Goal: Task Accomplishment & Management: Use online tool/utility

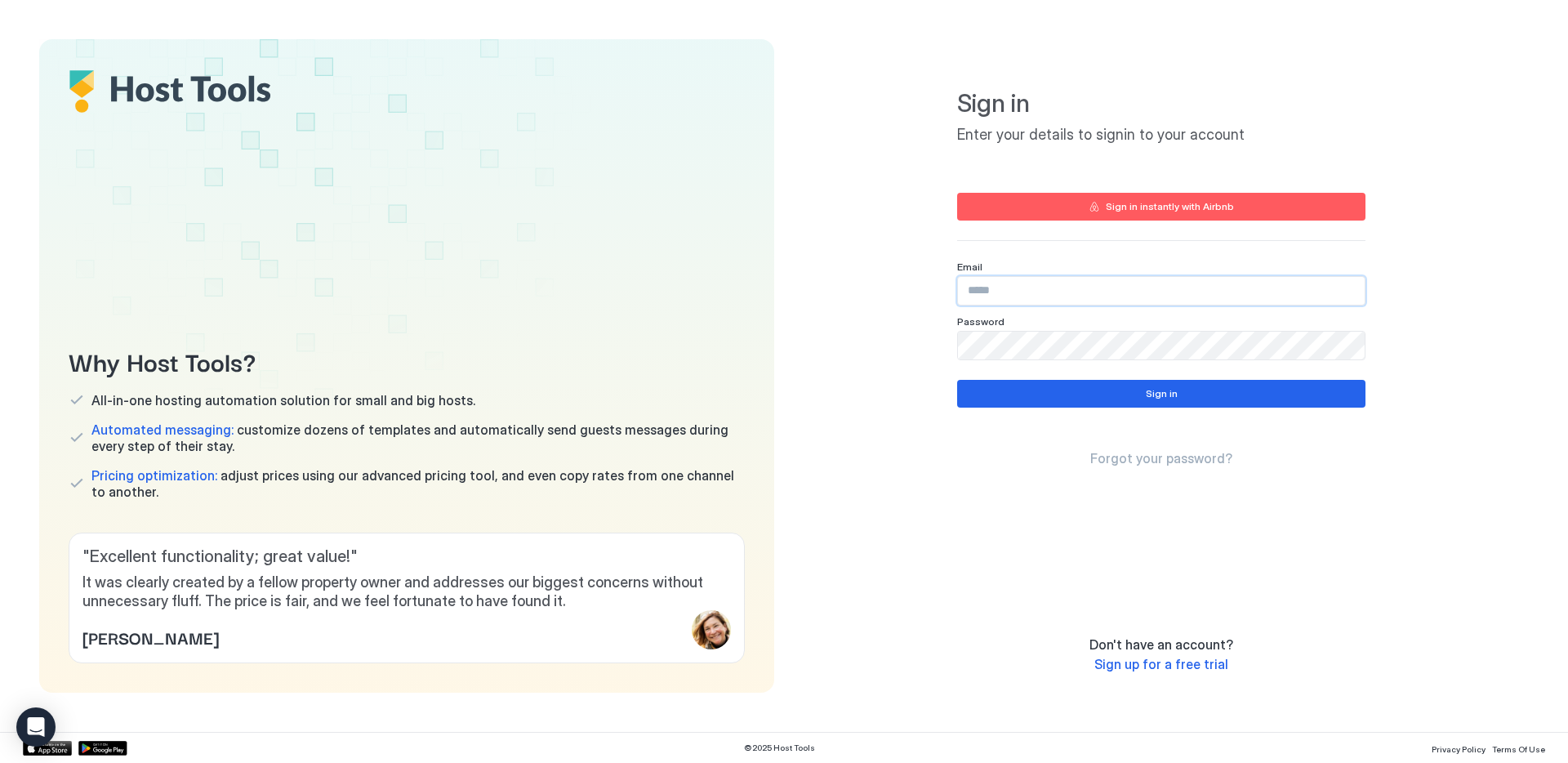
click at [1069, 300] on input "Input Field" at bounding box center [1160, 290] width 407 height 28
type input "**********"
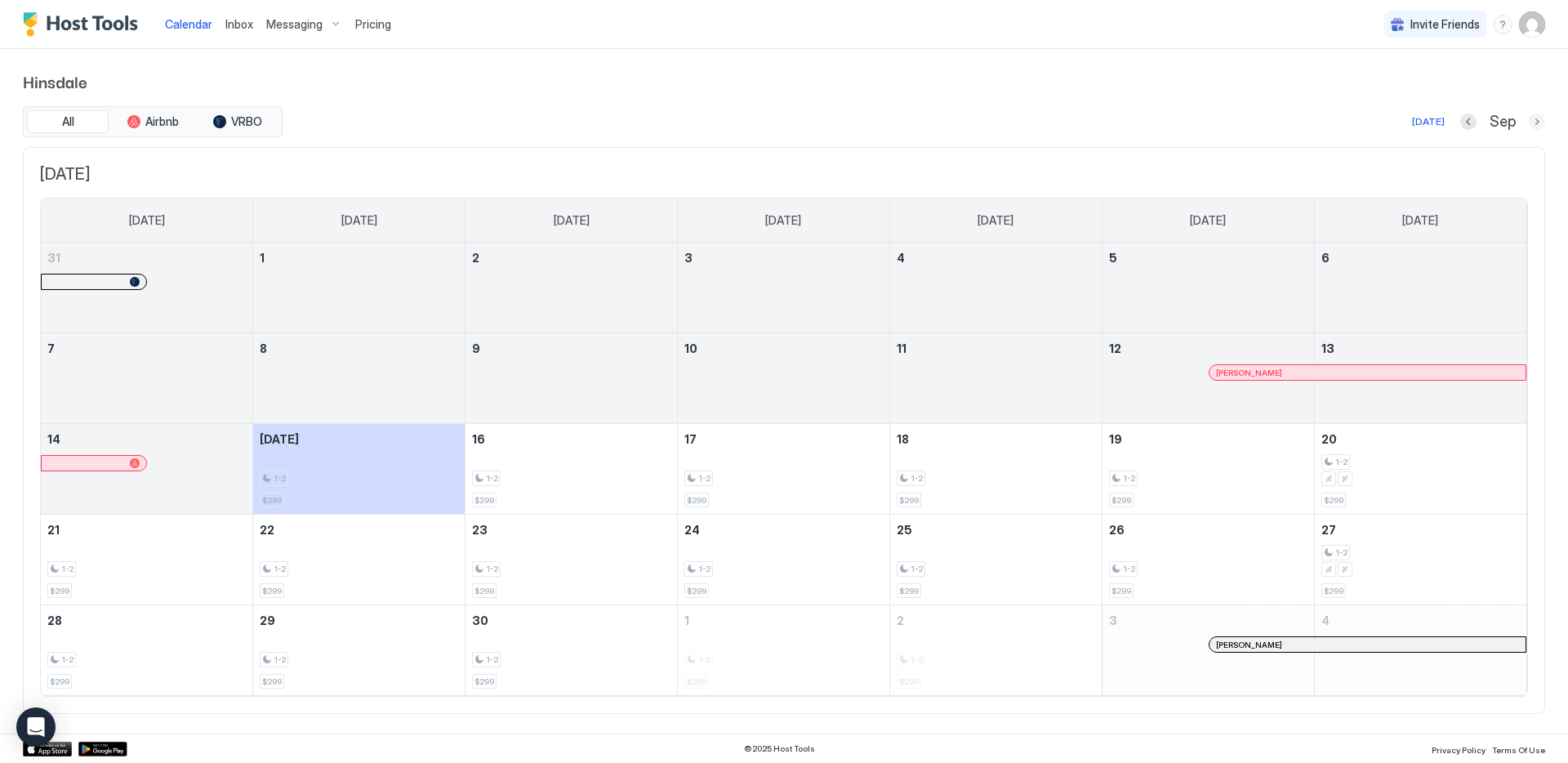
click at [1539, 120] on button "Next month" at bounding box center [1536, 121] width 16 height 16
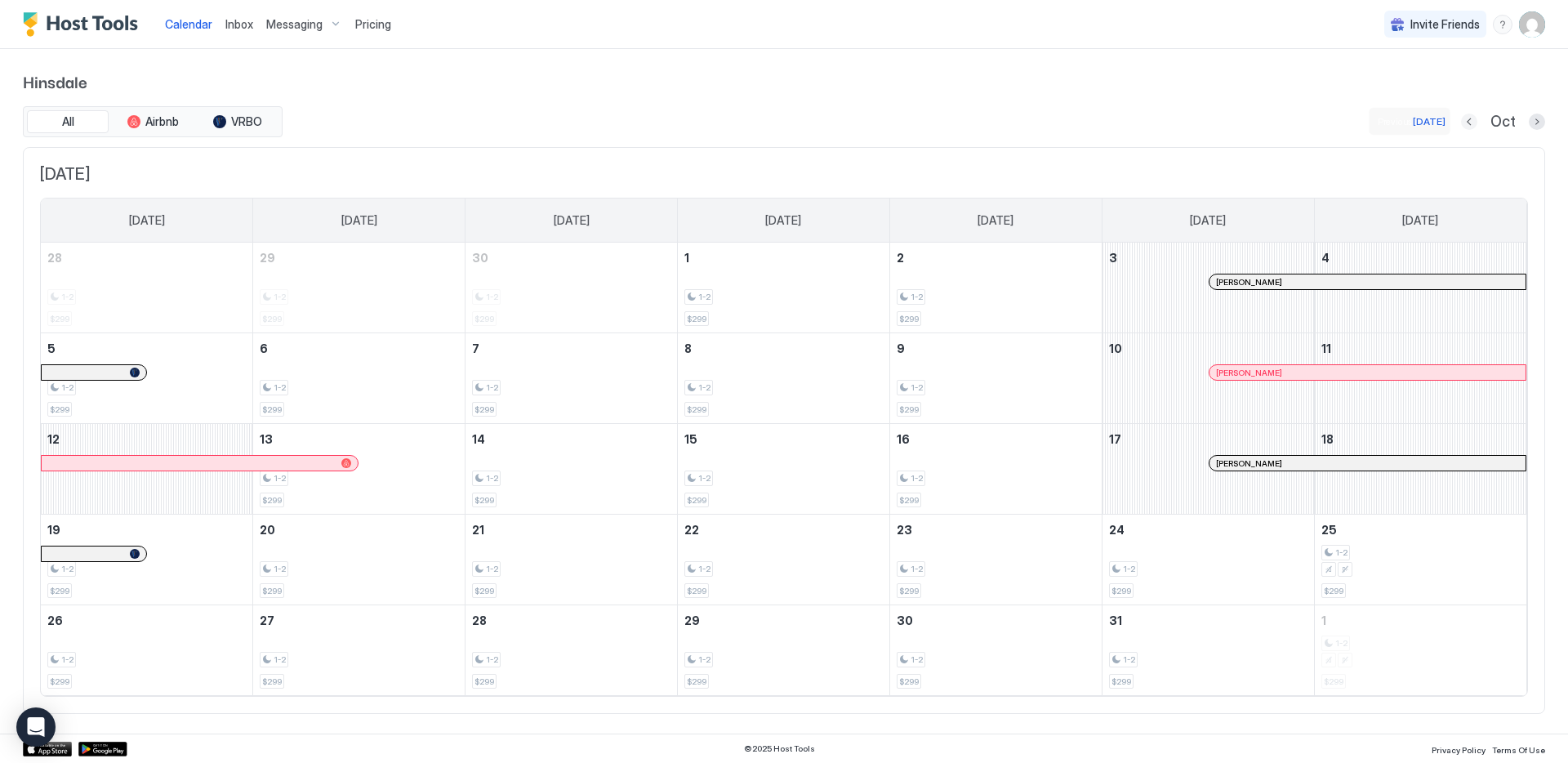
click at [1474, 123] on button "Previous month" at bounding box center [1468, 121] width 16 height 16
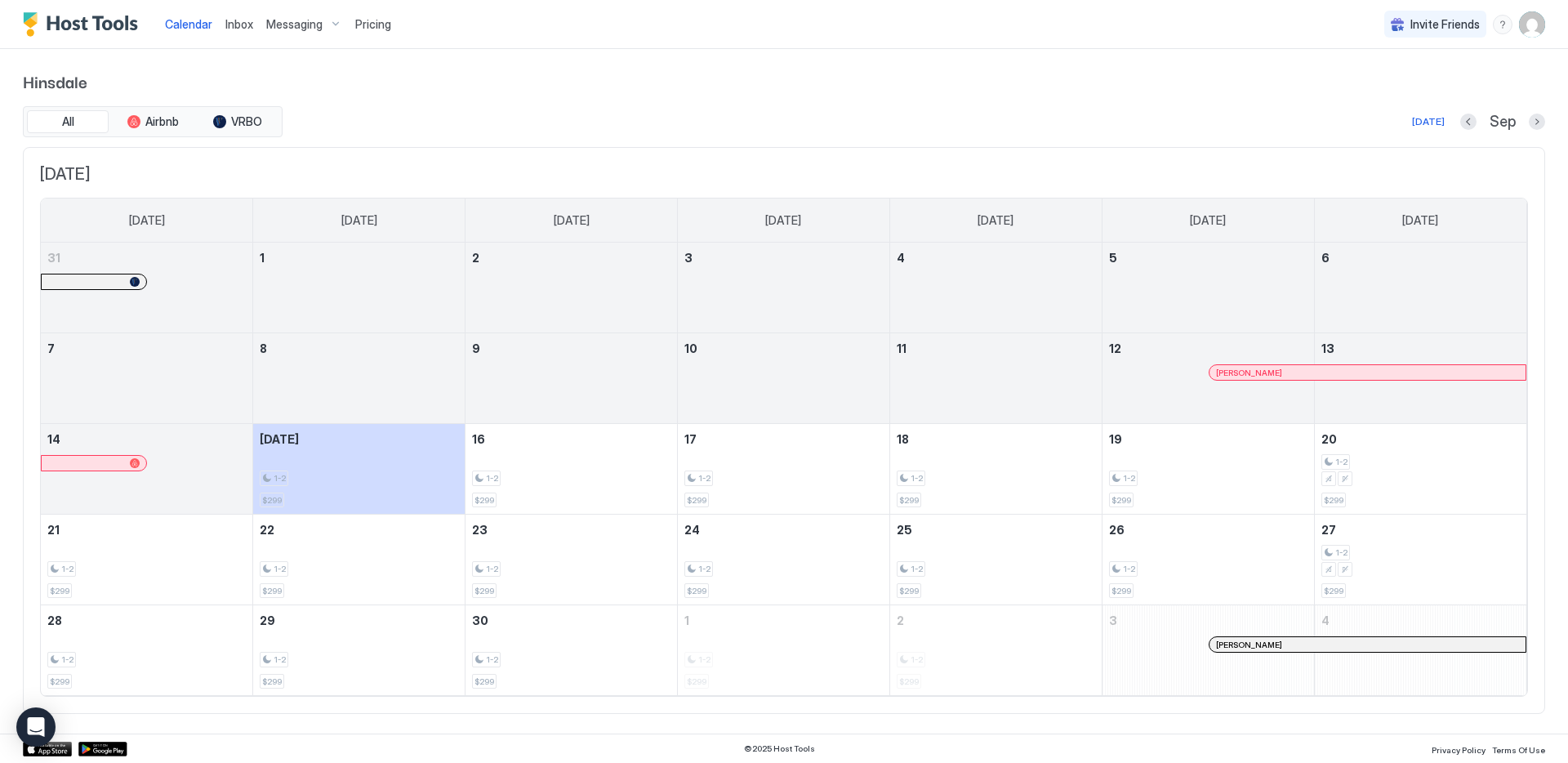
click at [381, 16] on div "Pricing" at bounding box center [373, 24] width 49 height 28
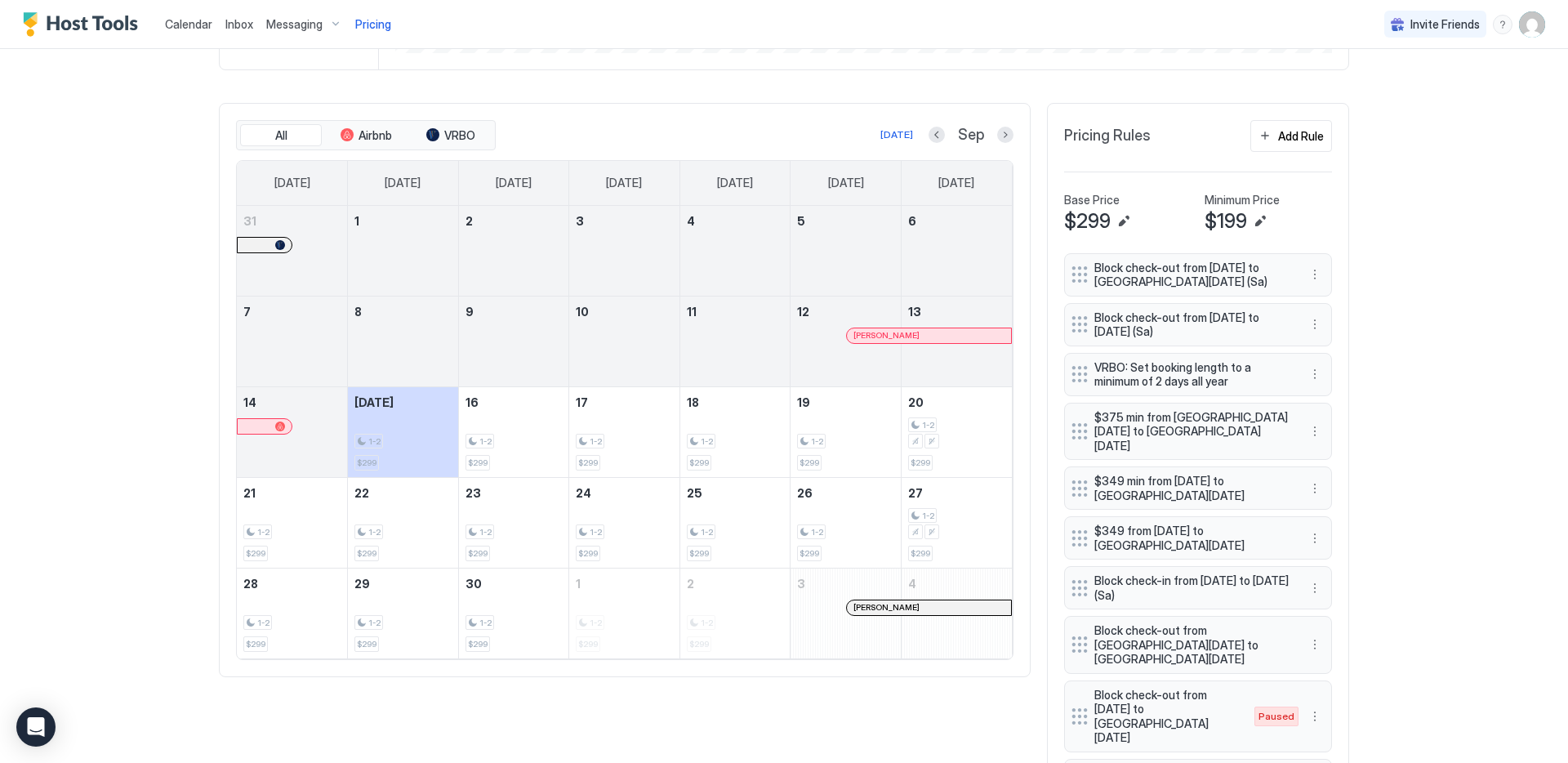
scroll to position [462, 0]
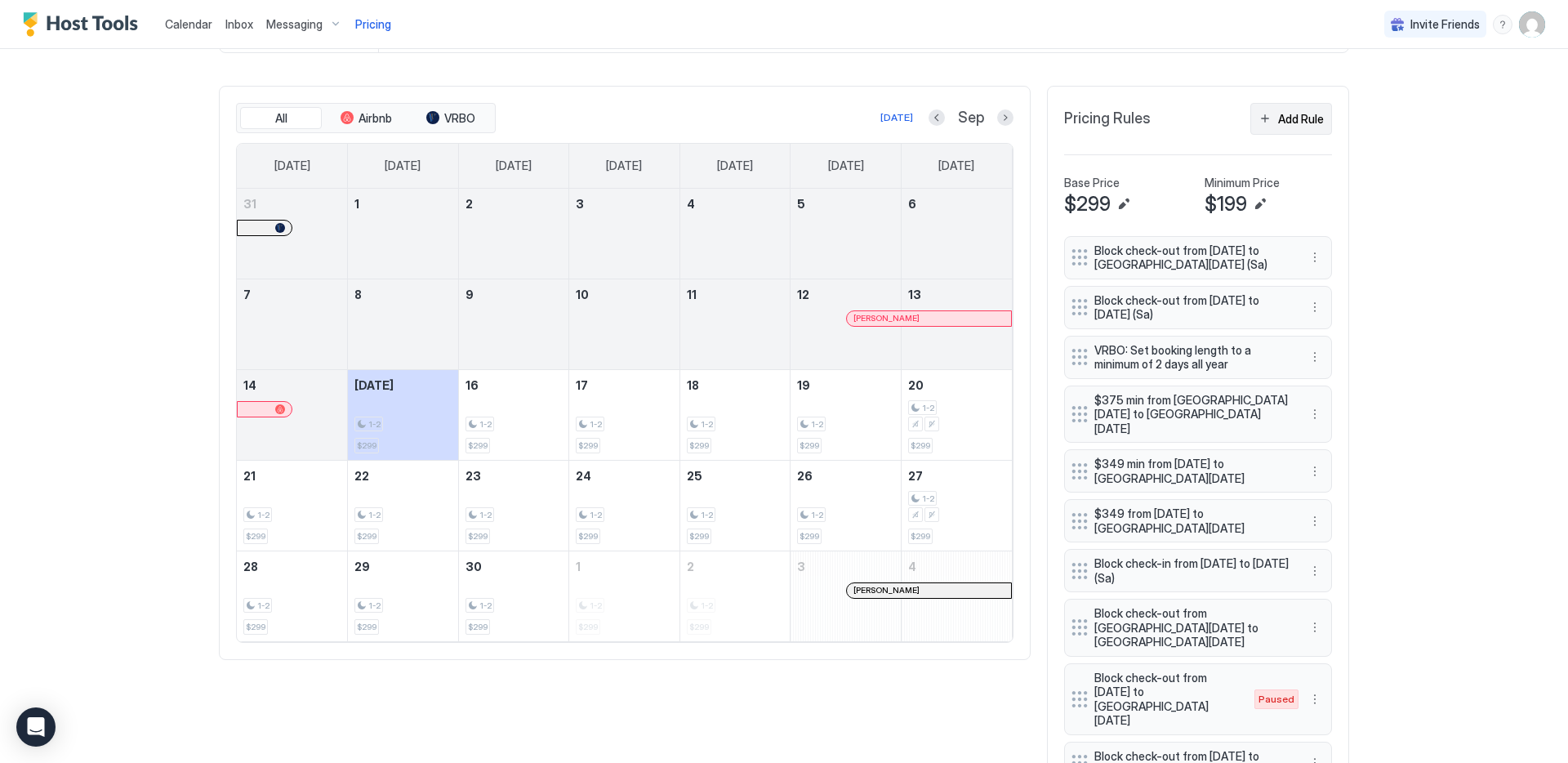
click at [1280, 112] on div "Add Rule" at bounding box center [1301, 118] width 46 height 17
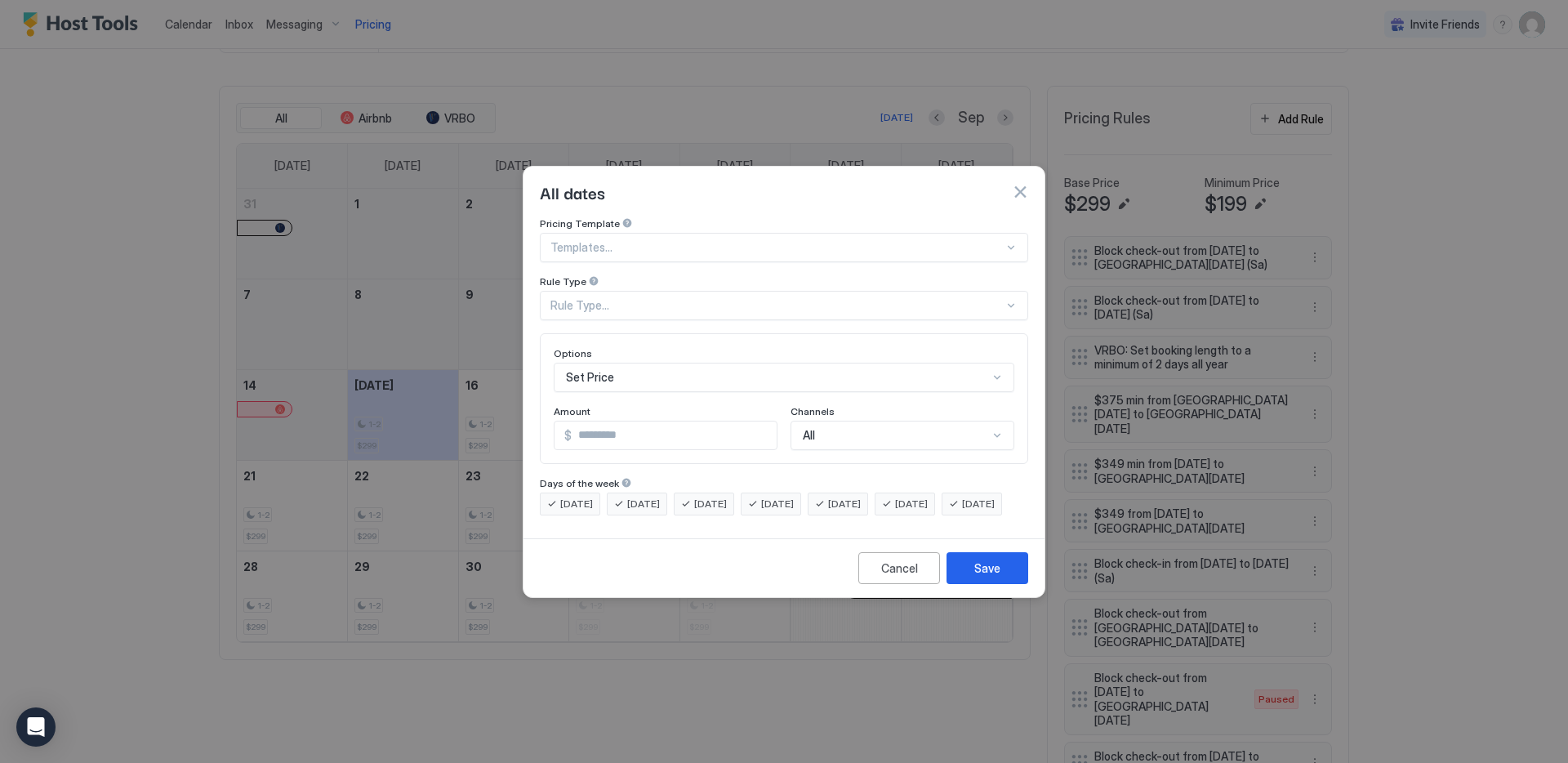
click at [737, 233] on div "Templates..." at bounding box center [784, 247] width 488 height 29
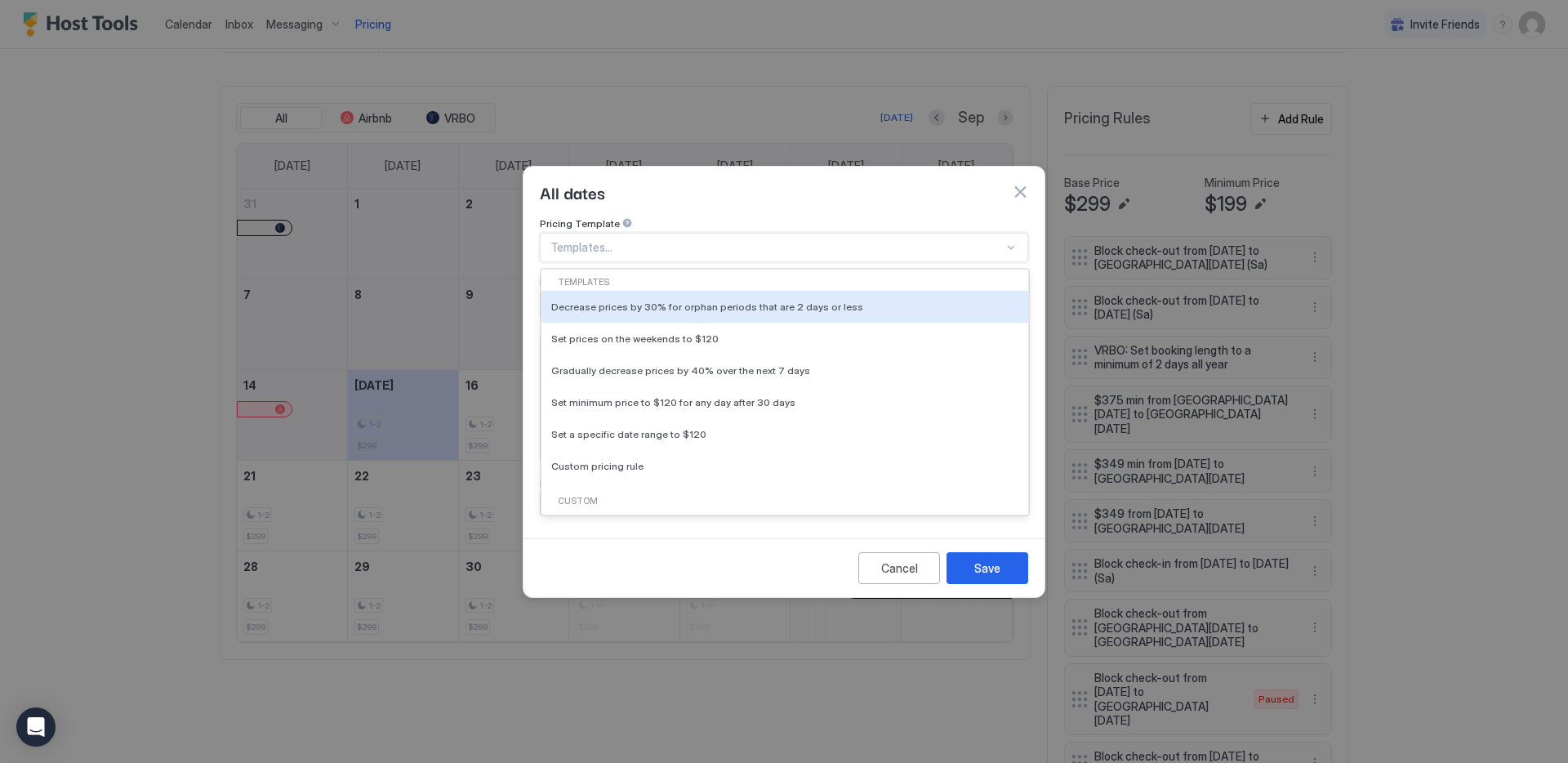
click at [745, 179] on div "All dates" at bounding box center [784, 191] width 488 height 24
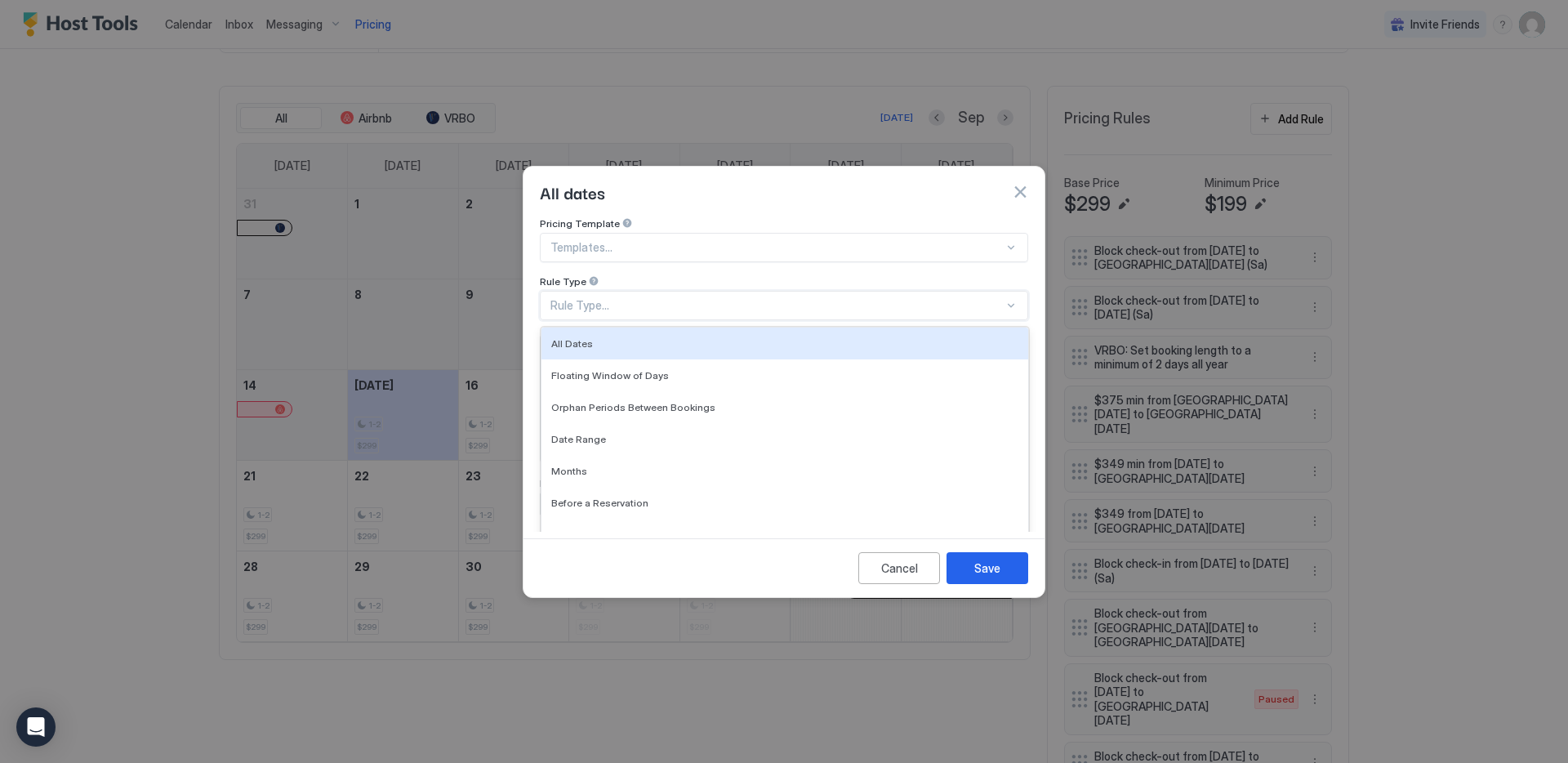
click at [708, 298] on div "Rule Type..." at bounding box center [776, 306] width 454 height 15
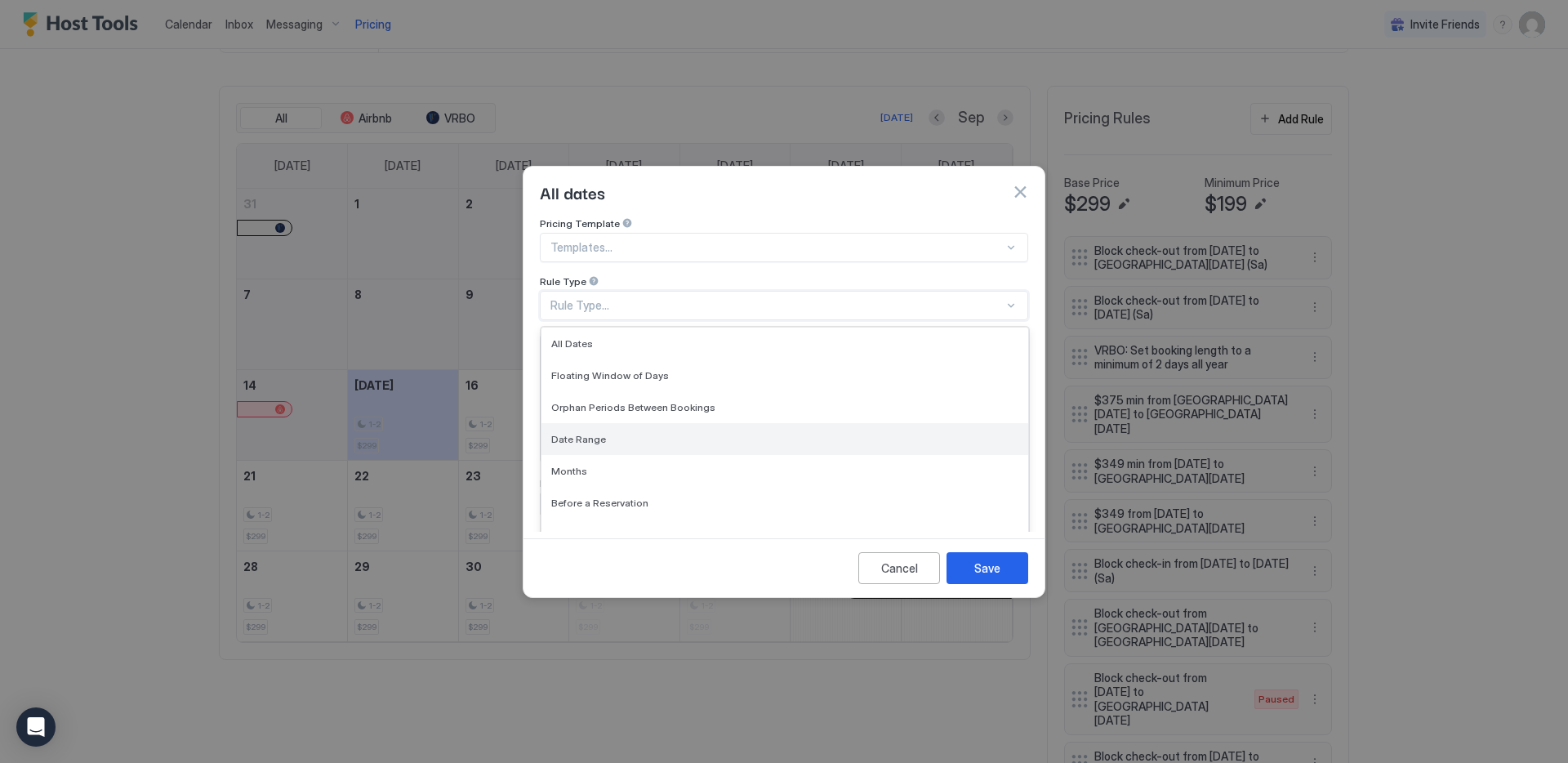
click at [700, 433] on div "Date Range" at bounding box center [784, 439] width 467 height 13
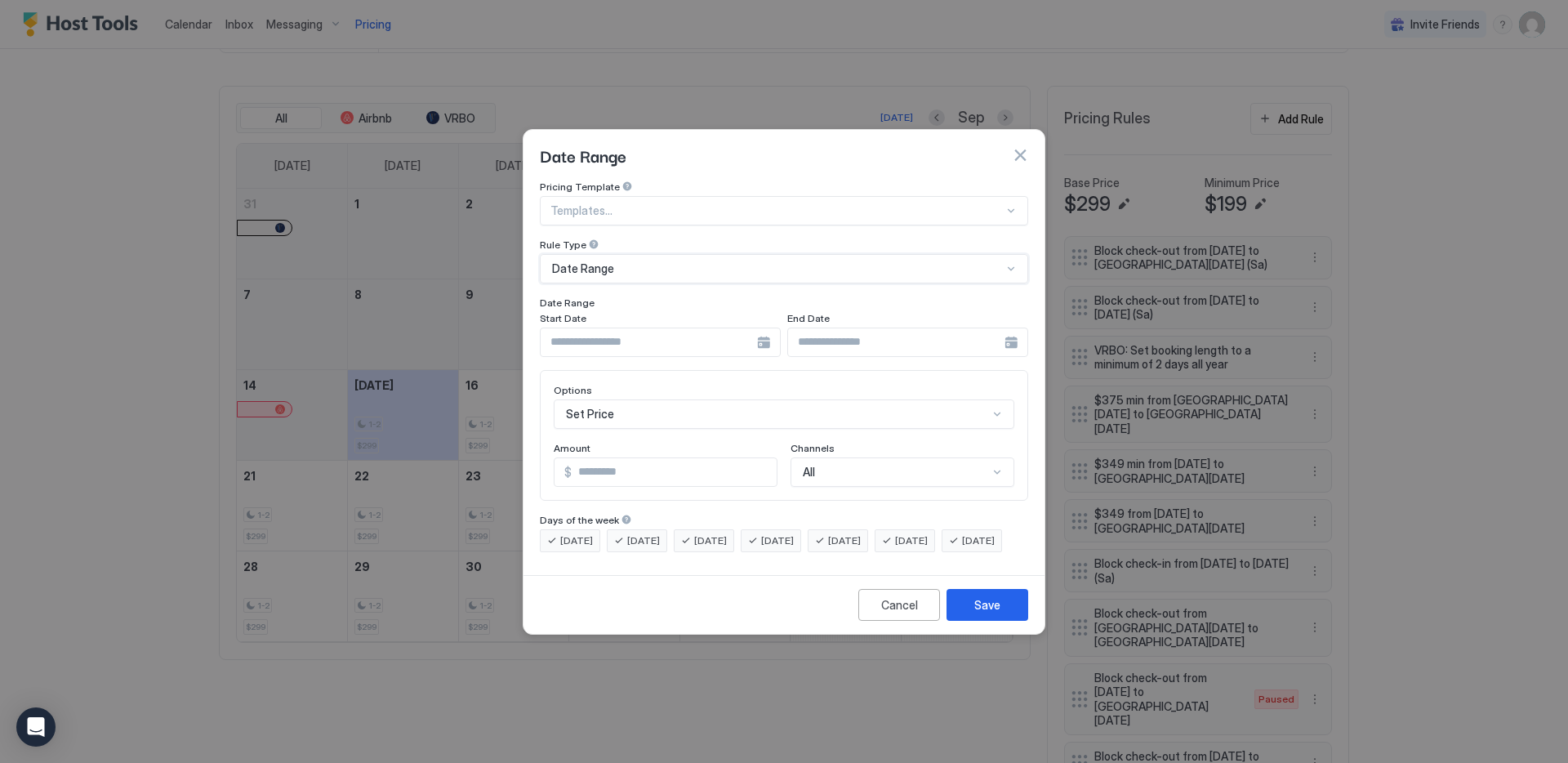
click at [759, 329] on div at bounding box center [660, 342] width 241 height 29
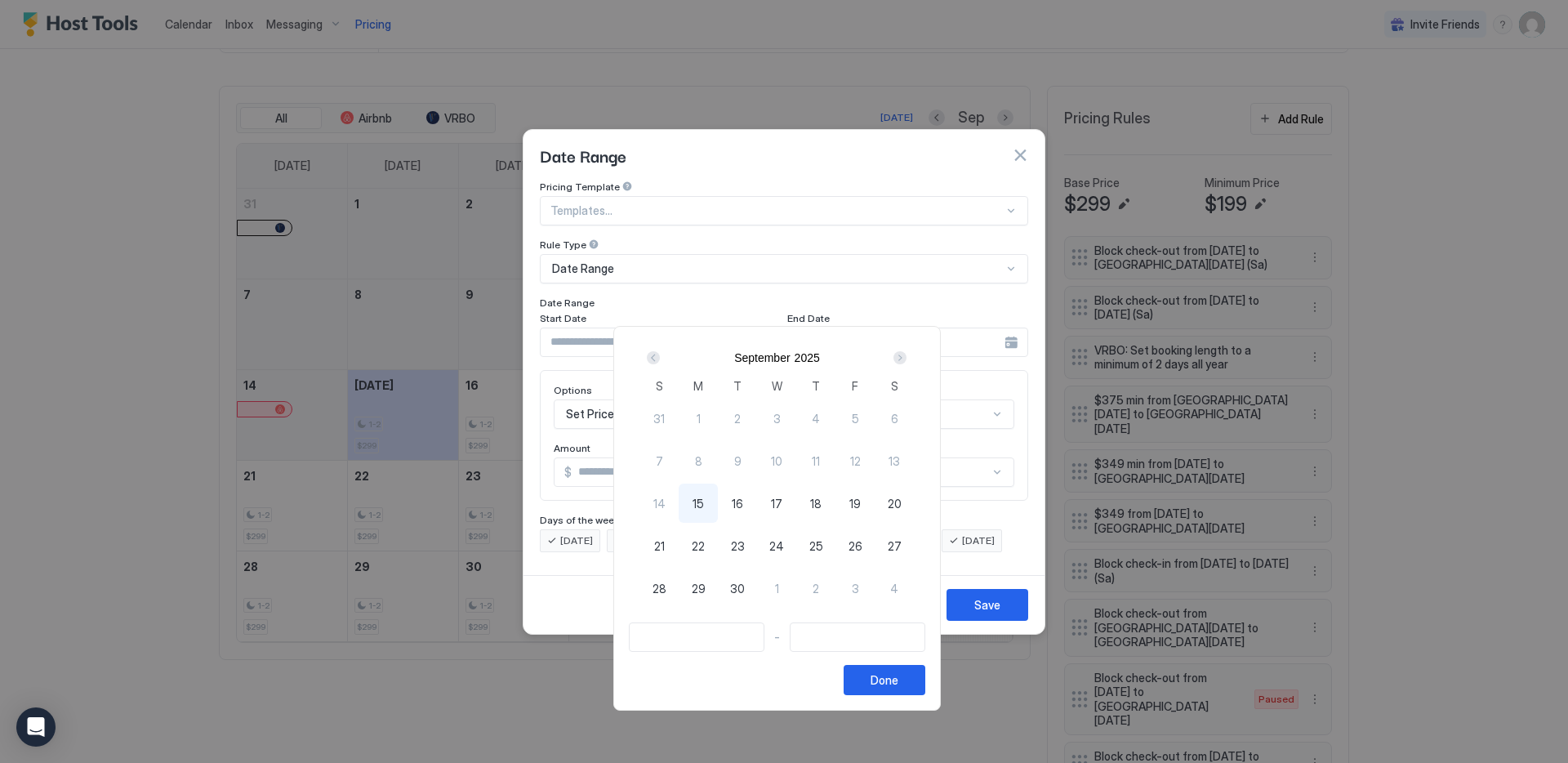
click at [663, 587] on span "28" at bounding box center [659, 589] width 14 height 17
type input "**********"
click at [906, 353] on div "Next" at bounding box center [901, 358] width 13 height 13
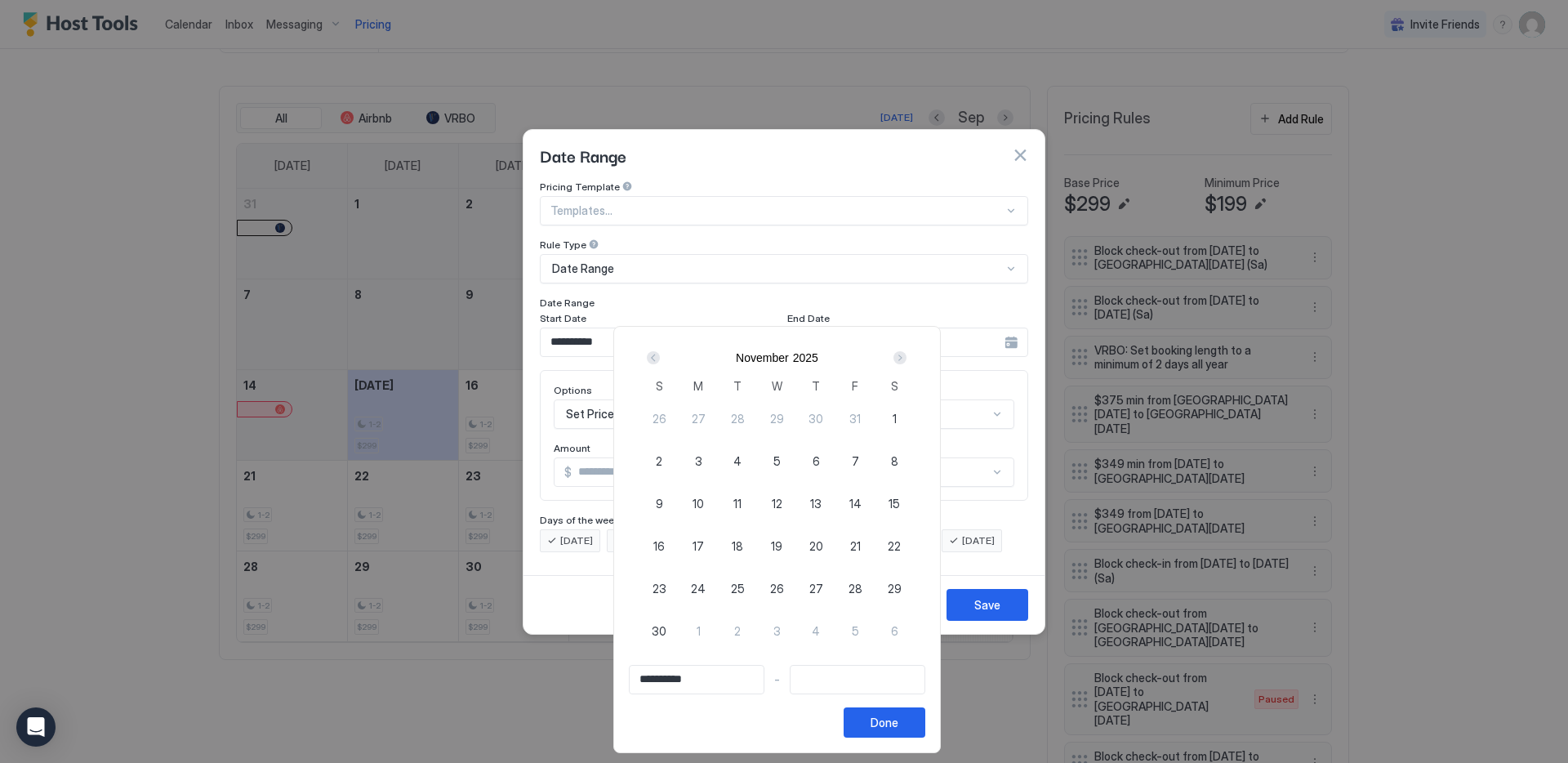
click at [906, 353] on div "Next" at bounding box center [901, 358] width 13 height 13
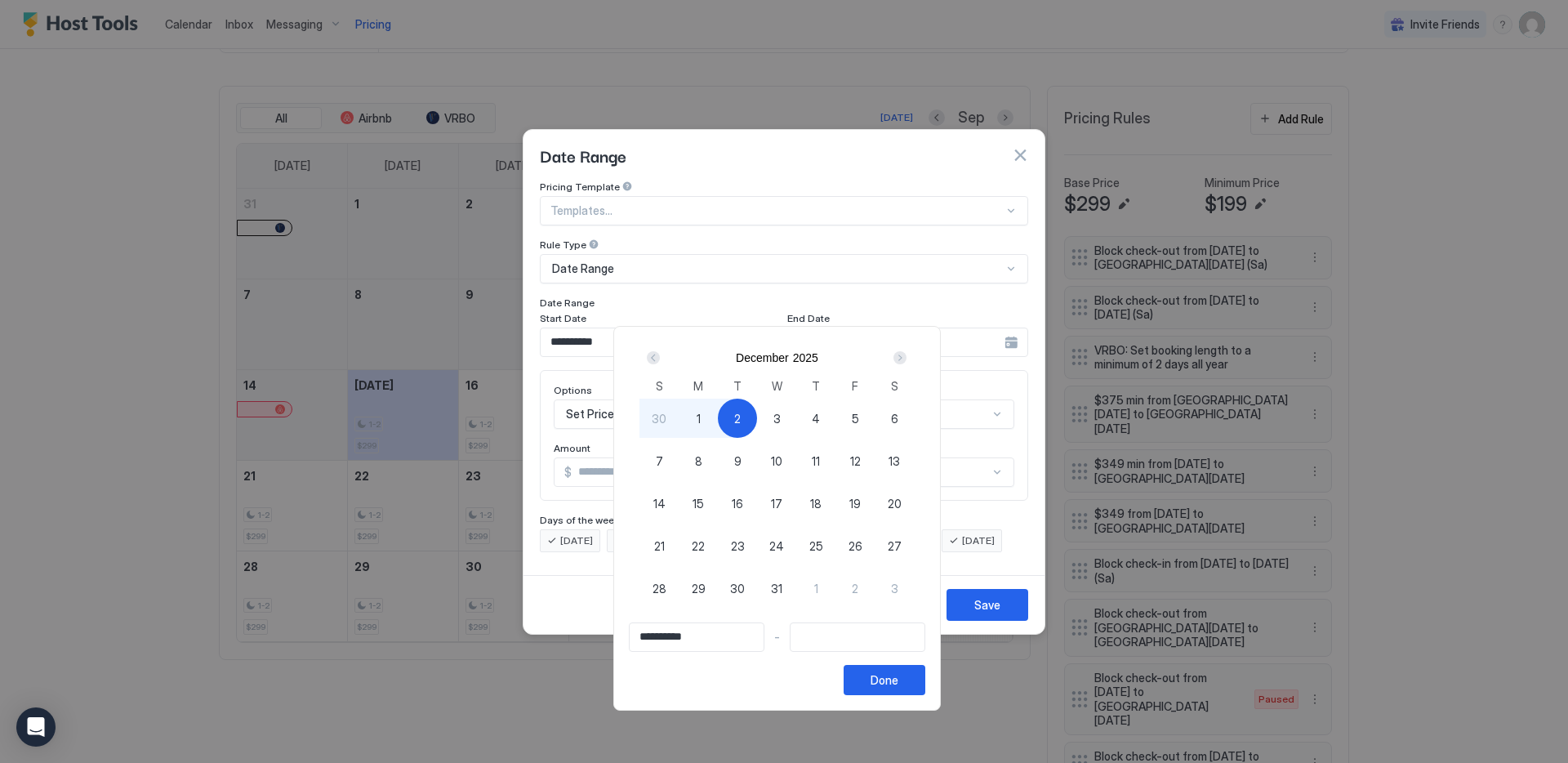
click at [660, 361] on div "Prev" at bounding box center [653, 358] width 13 height 13
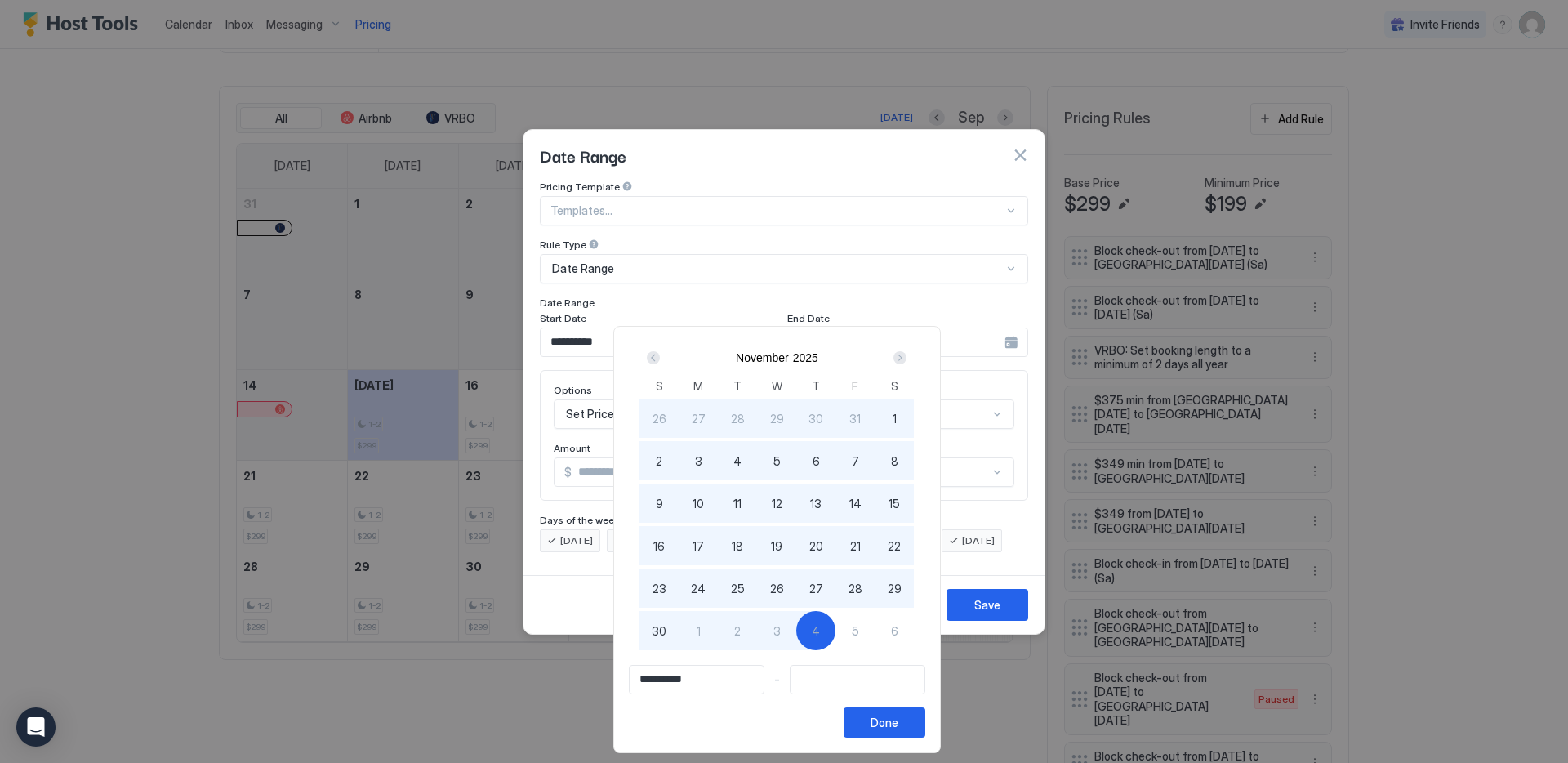
type input "**********"
click at [797, 593] on div "26" at bounding box center [776, 588] width 39 height 39
type input "**********"
click at [896, 716] on div "Done" at bounding box center [884, 722] width 28 height 17
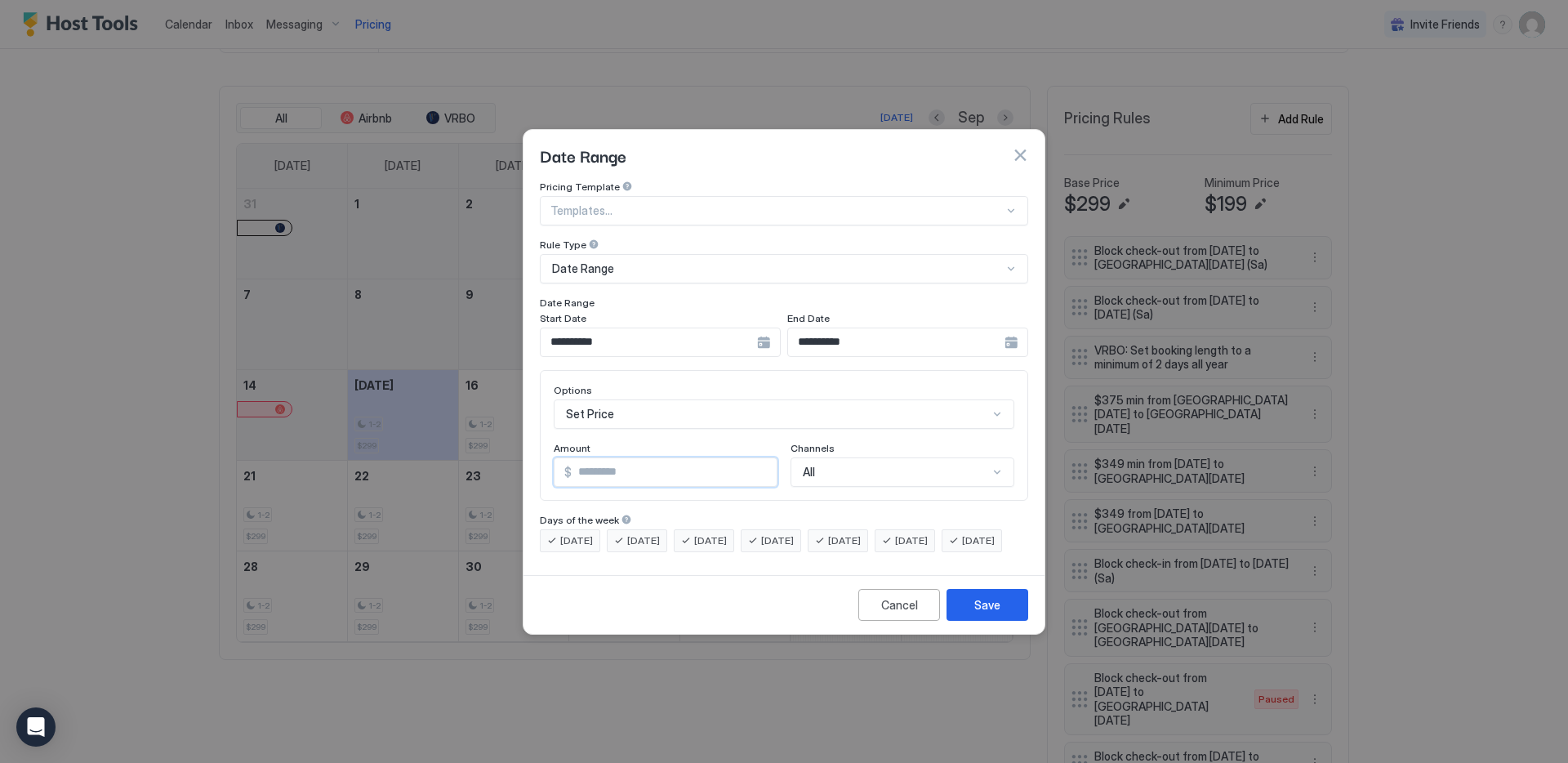
click at [668, 465] on input "*" at bounding box center [674, 471] width 205 height 28
type input "*"
type input "***"
click at [861, 533] on span "[DATE]" at bounding box center [844, 541] width 33 height 15
click at [926, 533] on span "[DATE]" at bounding box center [911, 541] width 33 height 15
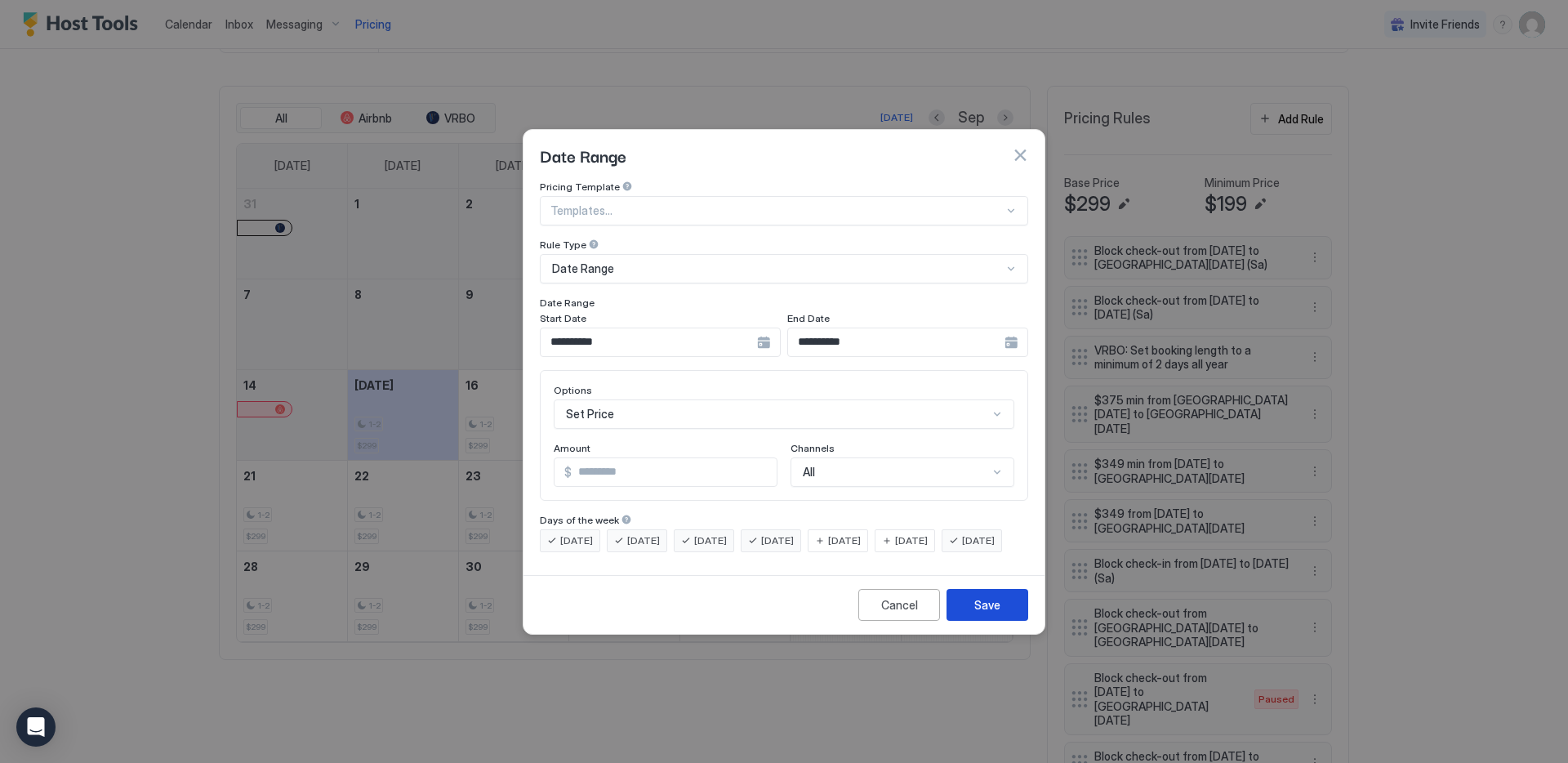
click at [974, 620] on button "Save" at bounding box center [987, 605] width 81 height 32
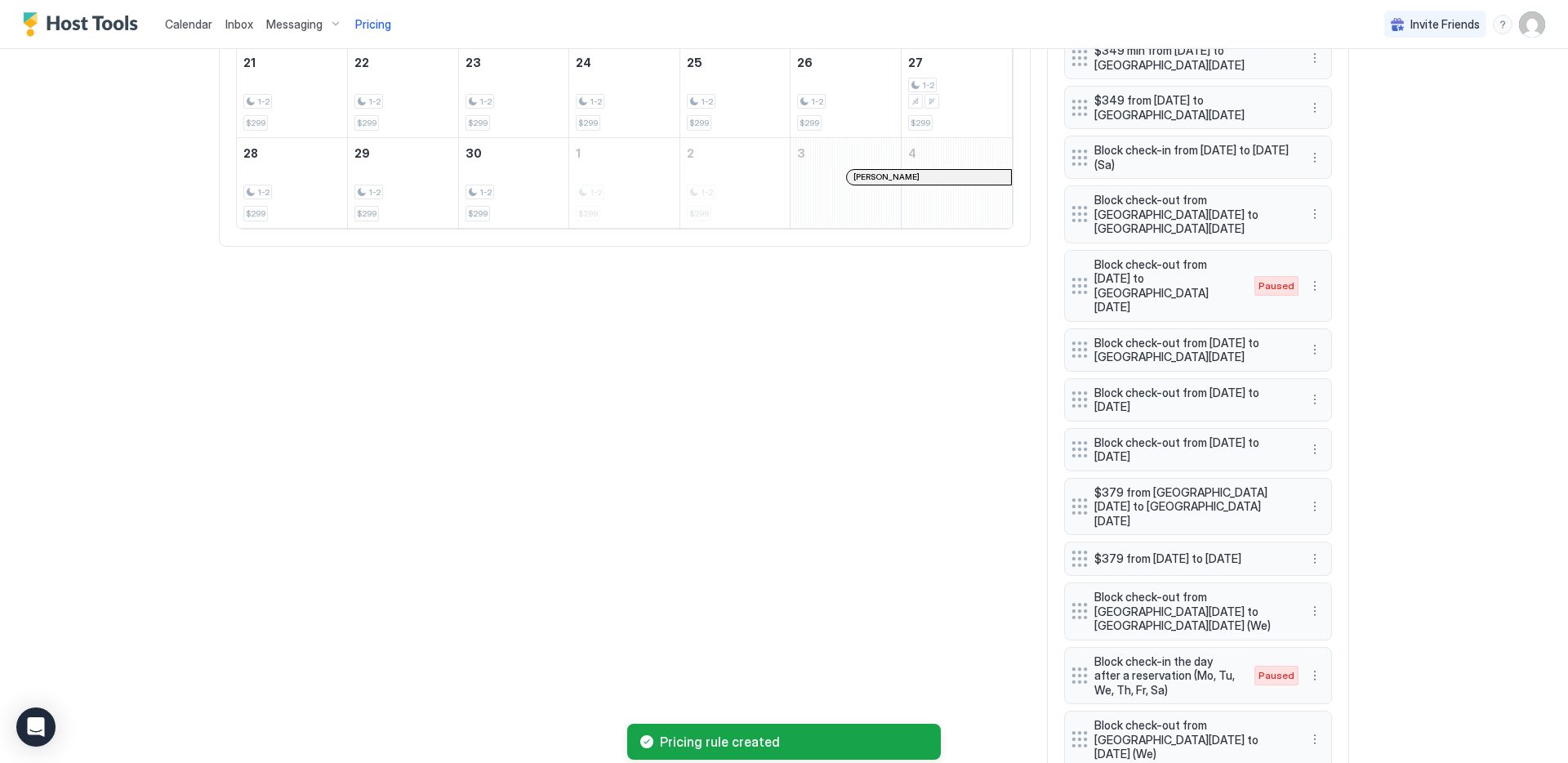
scroll to position [1046, 0]
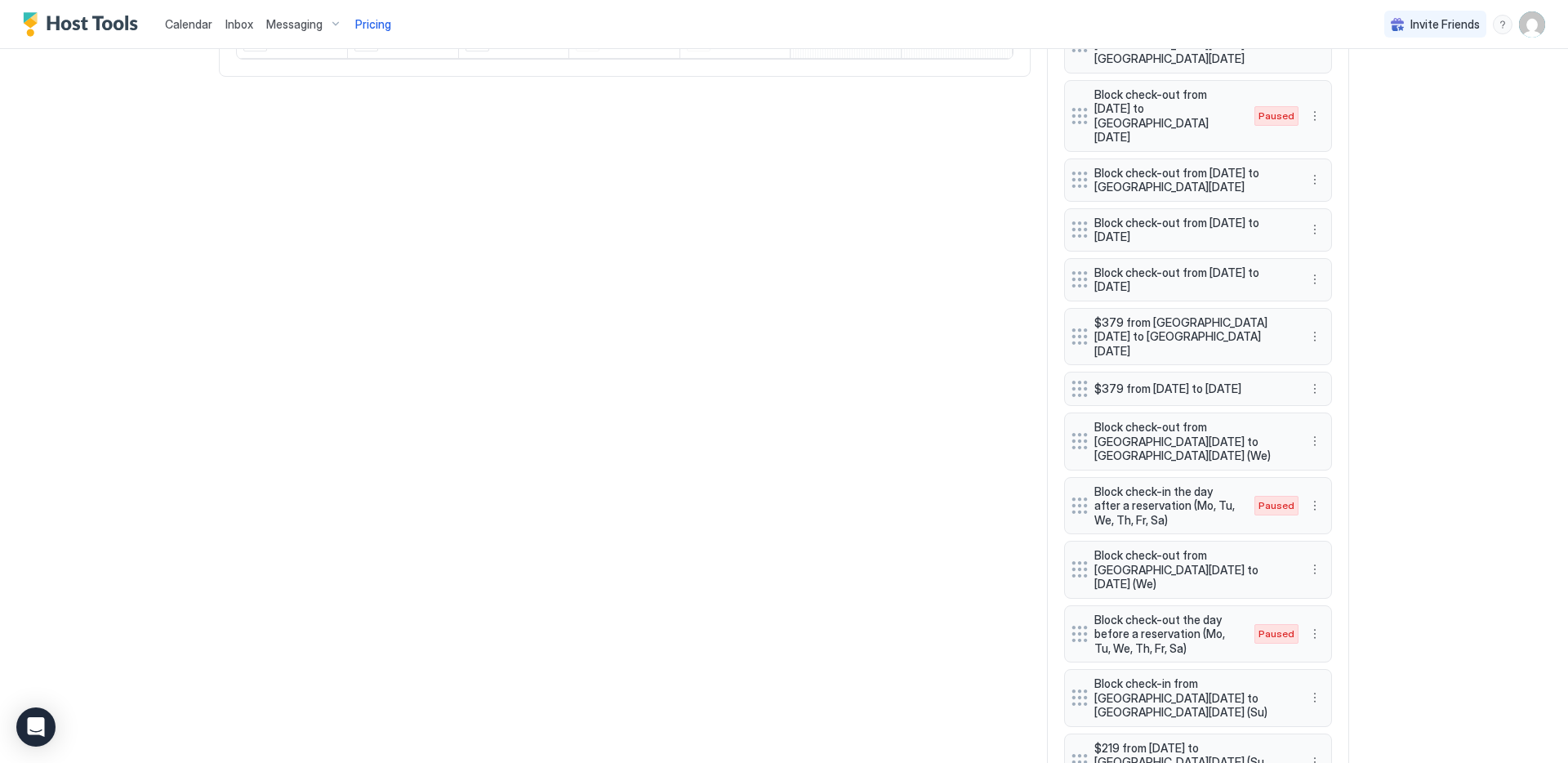
click at [1441, 411] on div "Calendar Inbox Messaging Pricing Invite Friends HK Home Pricing Hinsdale Synced…" at bounding box center [784, 382] width 1568 height 763
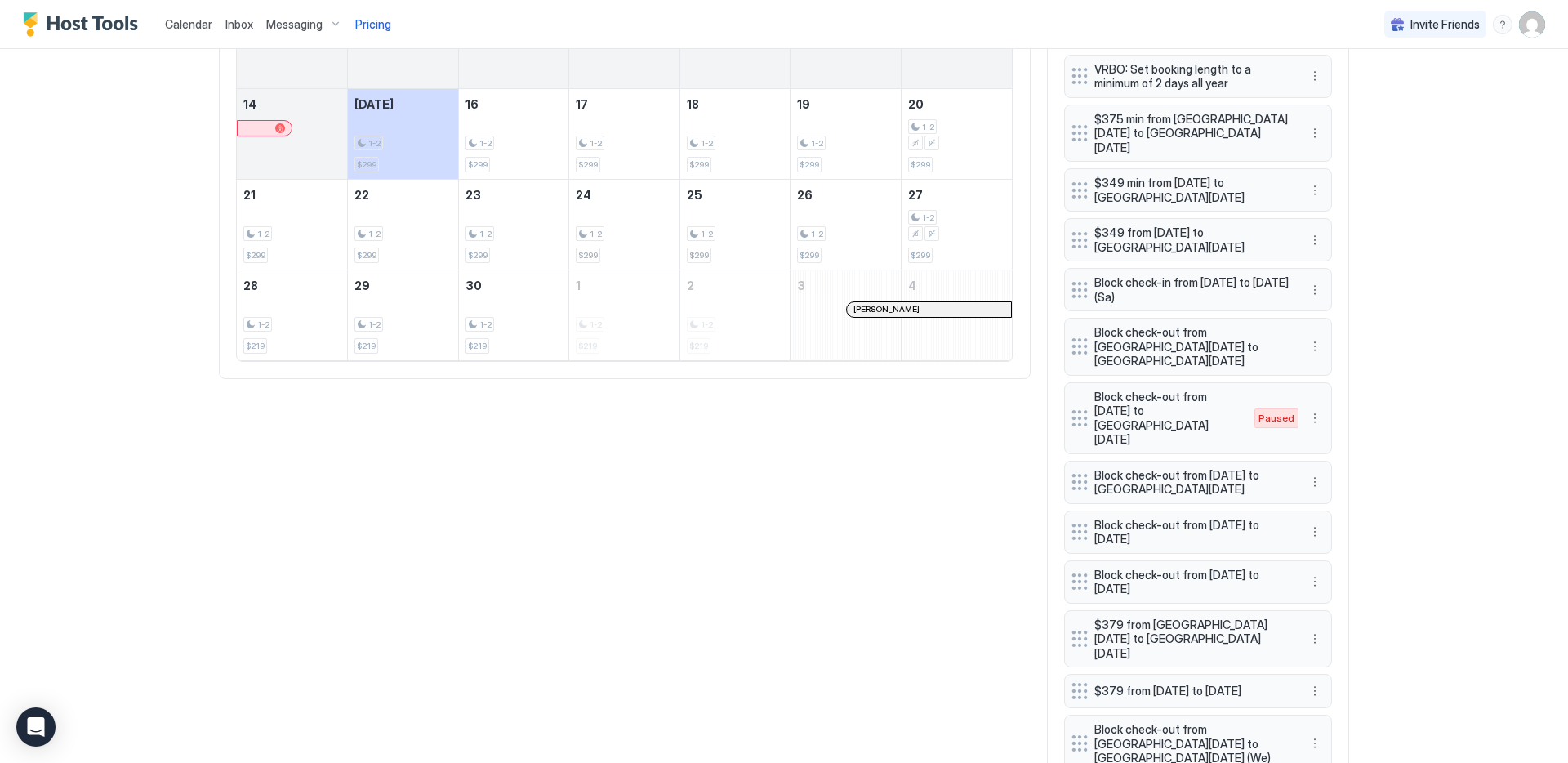
scroll to position [0, 0]
